Goal: Information Seeking & Learning: Learn about a topic

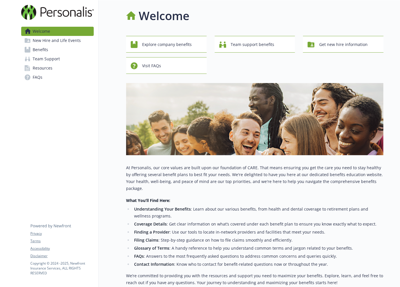
click at [57, 50] on link "Benefits" at bounding box center [57, 49] width 73 height 9
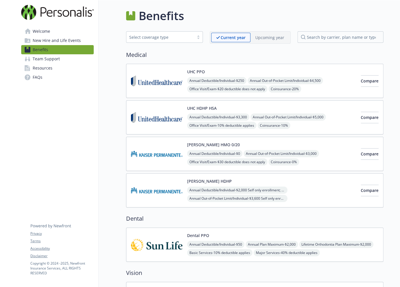
click at [153, 235] on img at bounding box center [157, 244] width 52 height 24
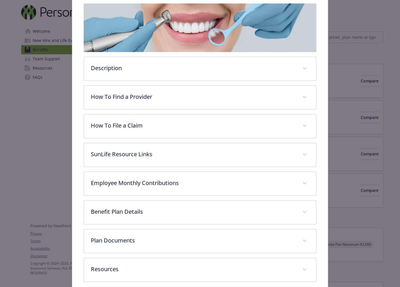
scroll to position [93, 0]
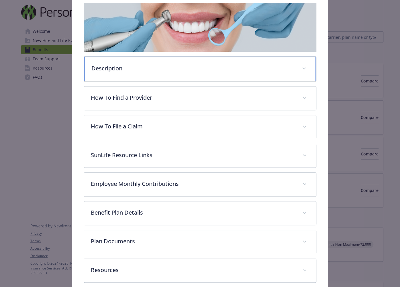
click at [159, 67] on p "Description" at bounding box center [192, 68] width 203 height 9
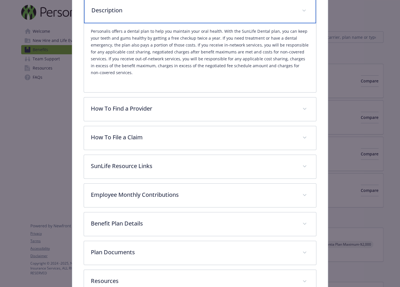
scroll to position [160, 0]
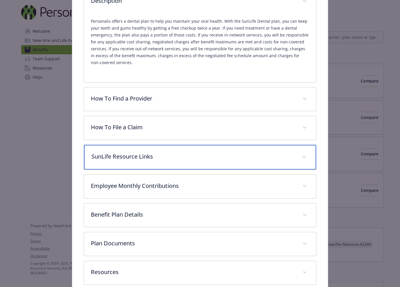
click at [181, 150] on div "SunLife Resource Links" at bounding box center [200, 157] width 232 height 25
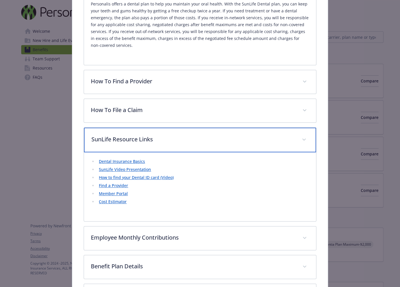
scroll to position [179, 0]
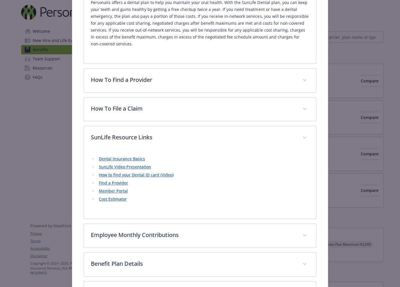
click at [135, 174] on link "How to find your Dental ID card (Video)" at bounding box center [136, 174] width 75 height 5
